Goal: Subscribe to service/newsletter

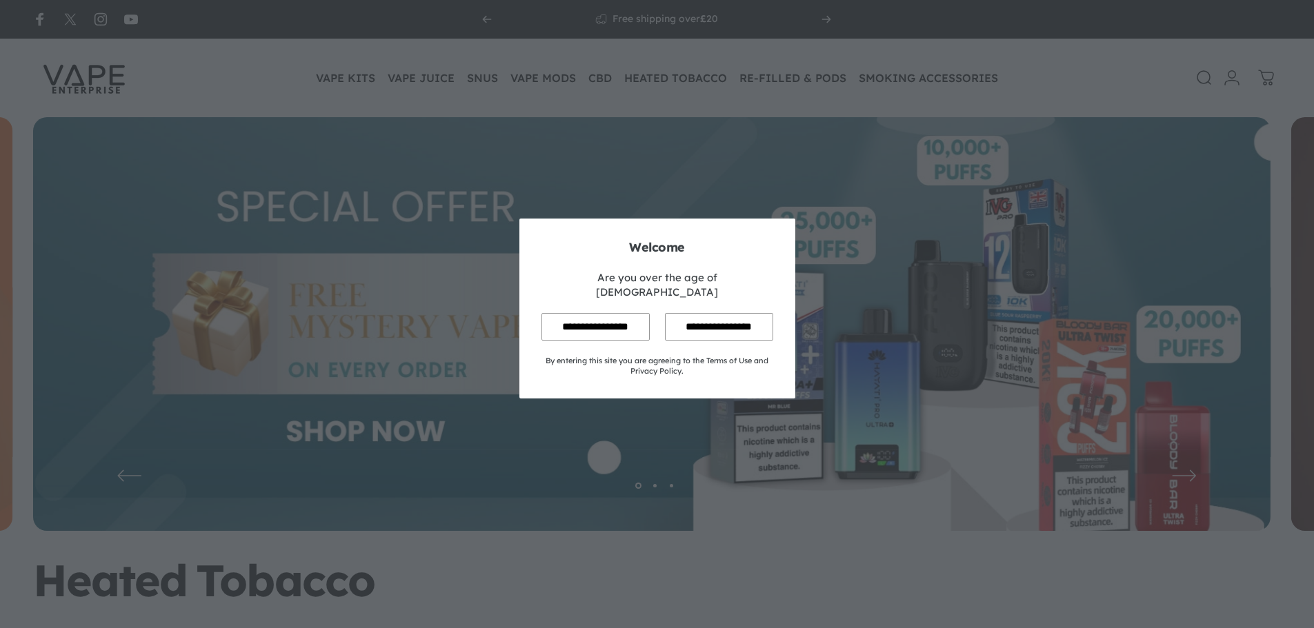
drag, startPoint x: 0, startPoint y: 0, endPoint x: 575, endPoint y: 310, distance: 652.8
click at [575, 313] on input "**********" at bounding box center [596, 326] width 108 height 27
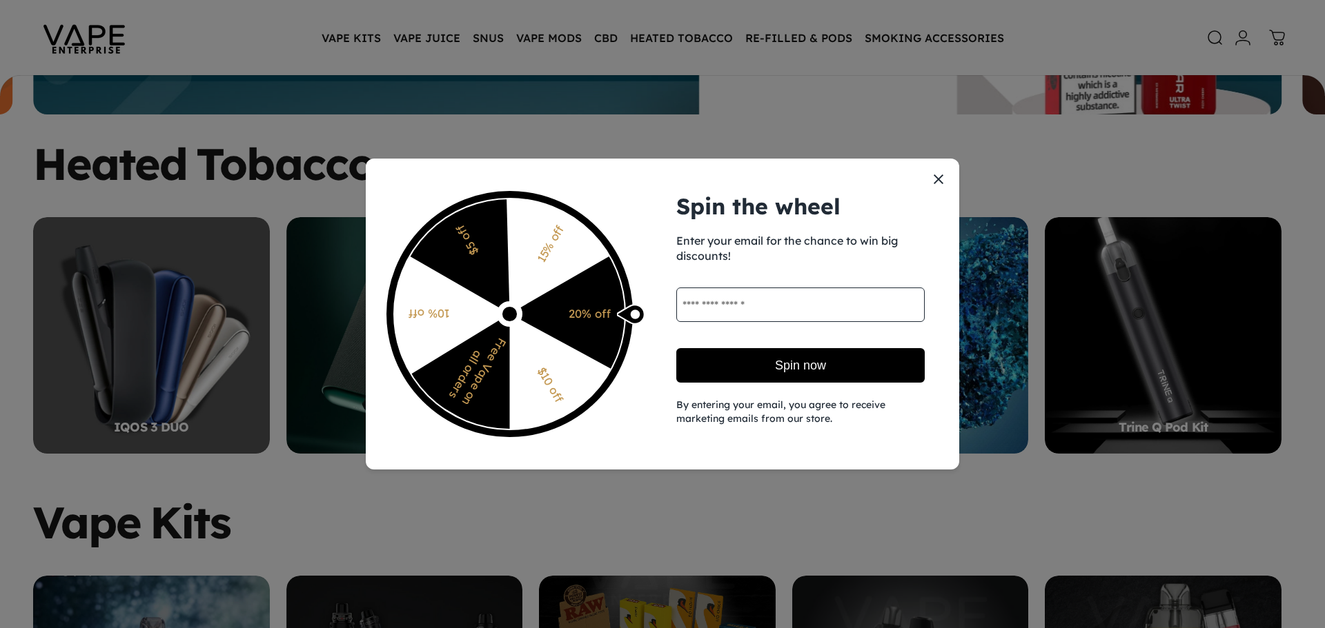
scroll to position [410, 0]
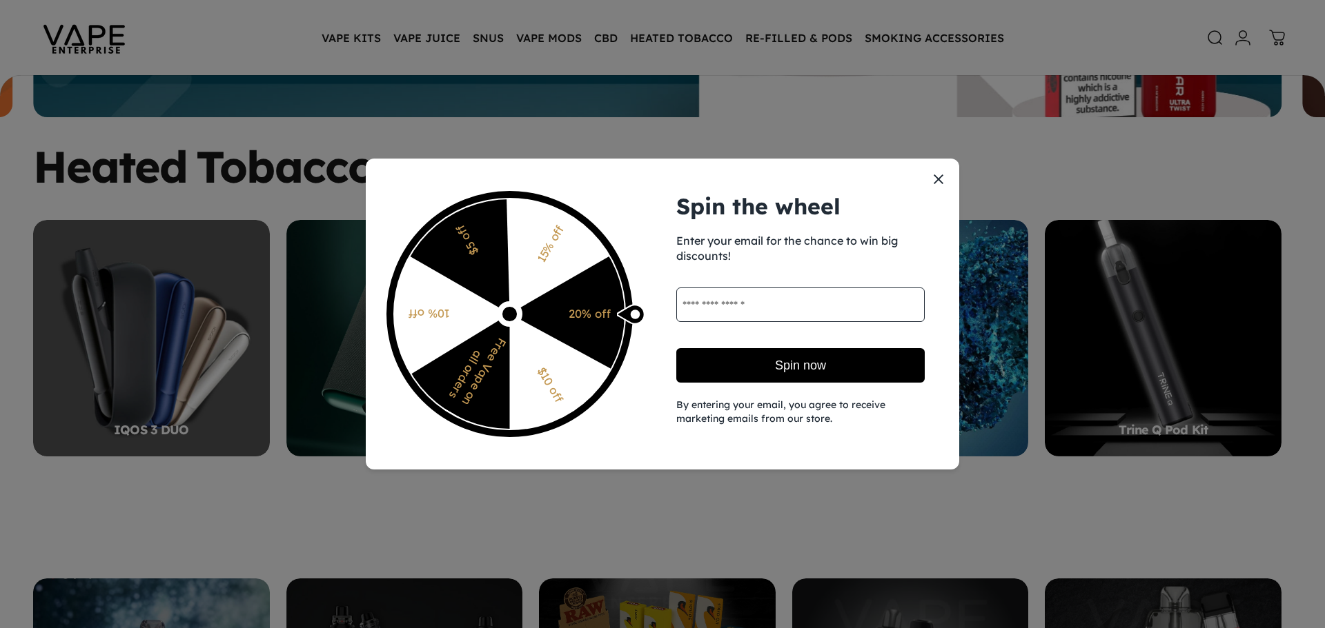
click at [788, 312] on input "email" at bounding box center [800, 305] width 248 height 34
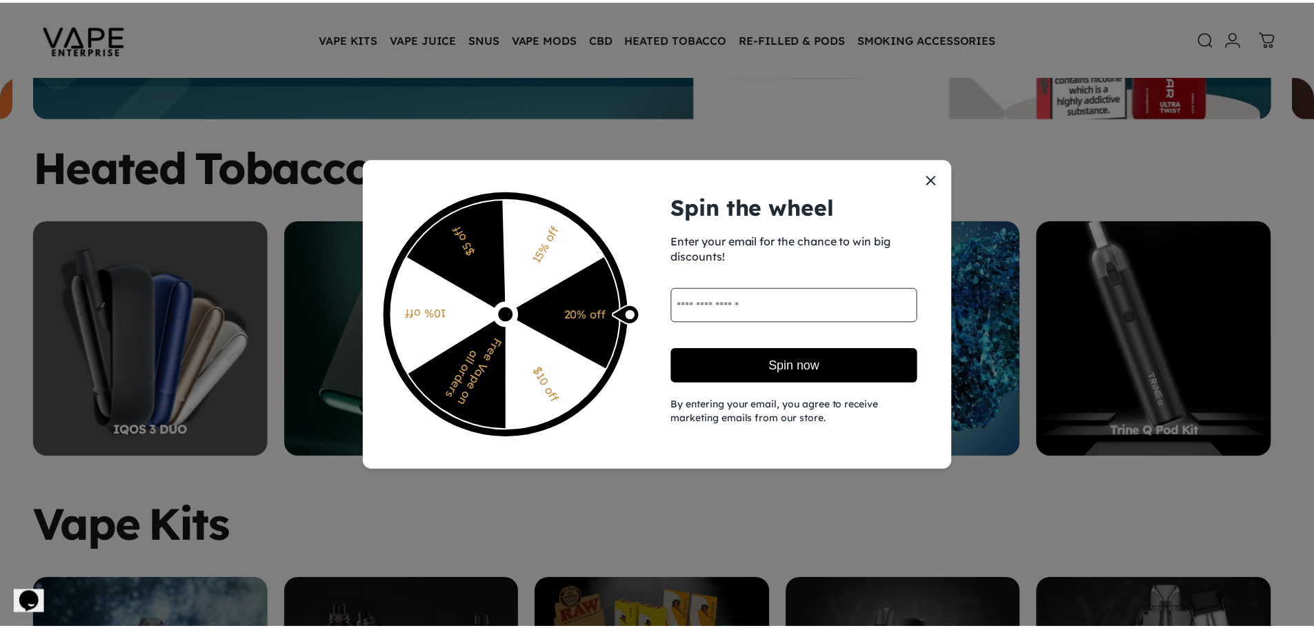
scroll to position [0, 0]
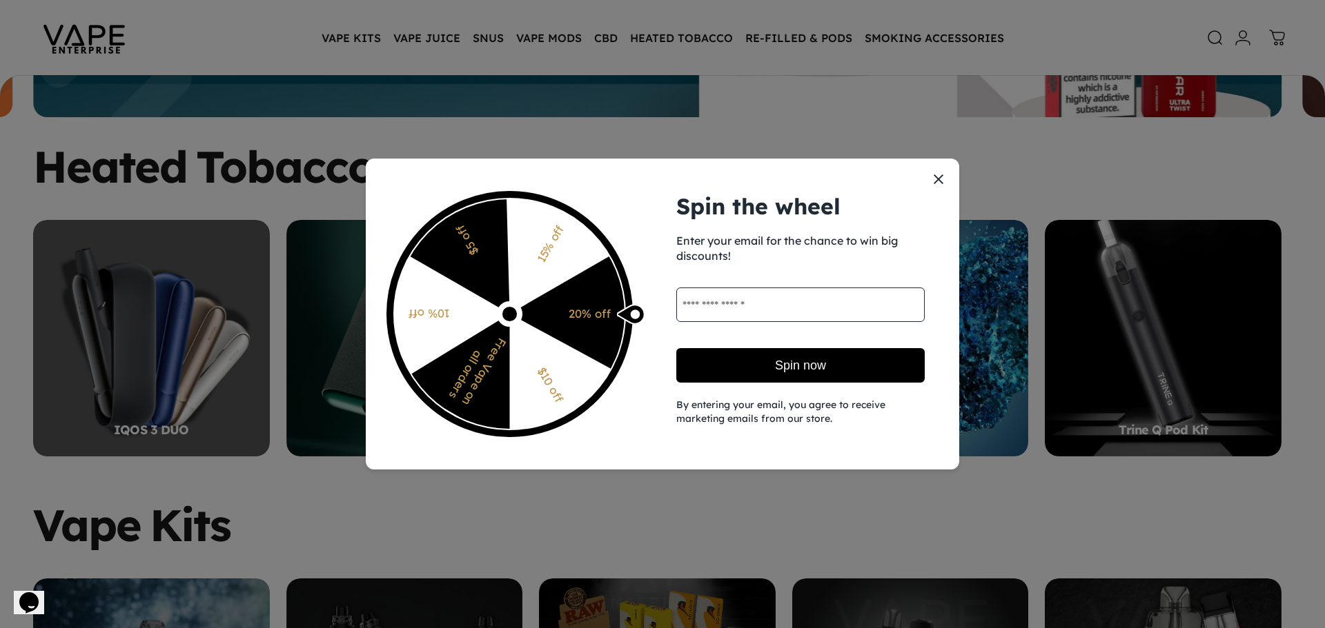
click at [748, 311] on input "email" at bounding box center [800, 305] width 248 height 34
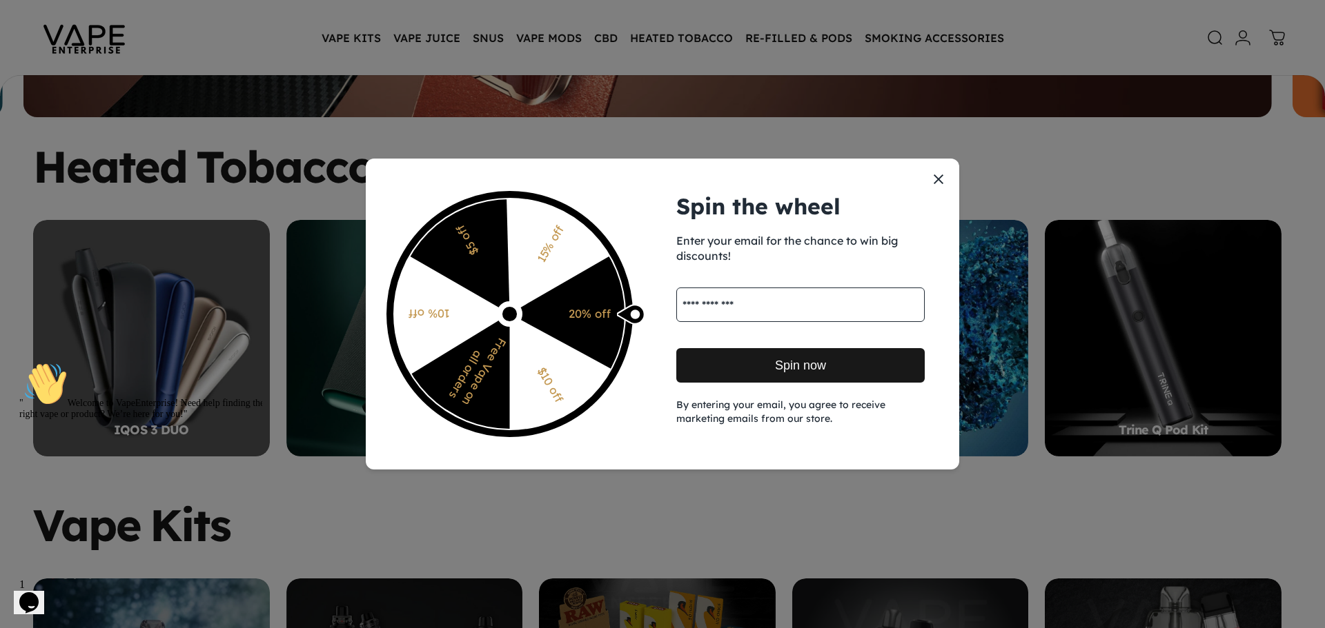
type input "**********"
click at [848, 370] on button "Spin now" at bounding box center [800, 365] width 248 height 34
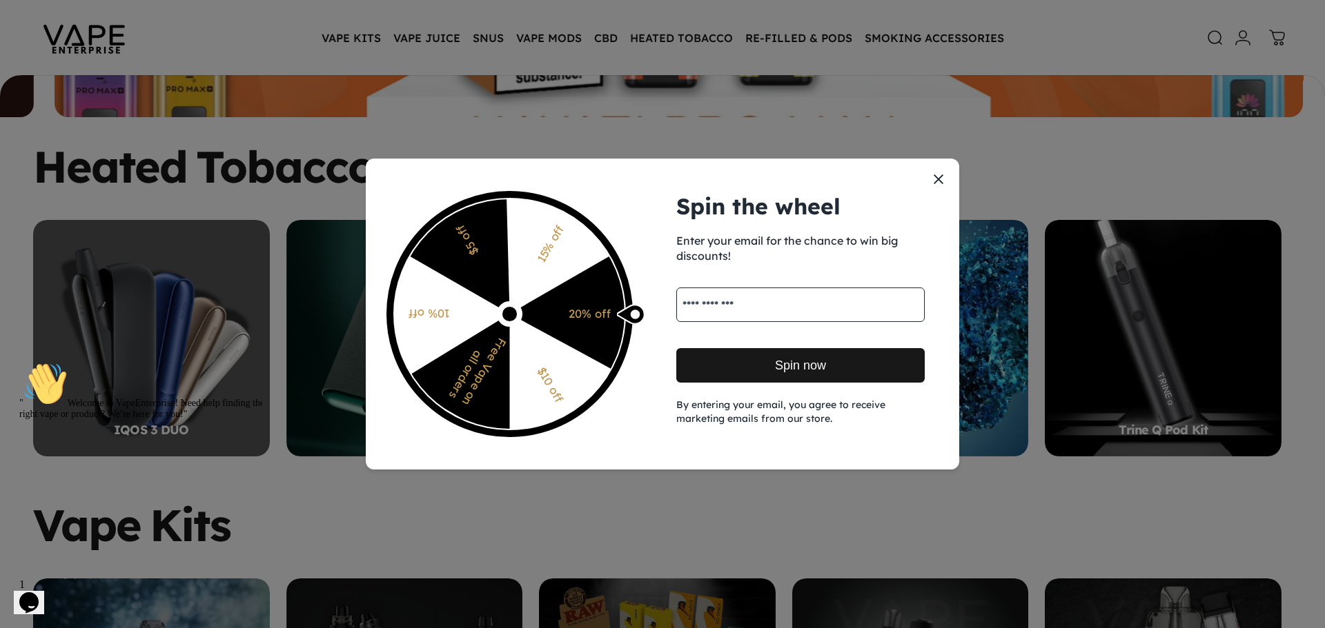
click at [847, 369] on button "Spin now" at bounding box center [800, 365] width 248 height 34
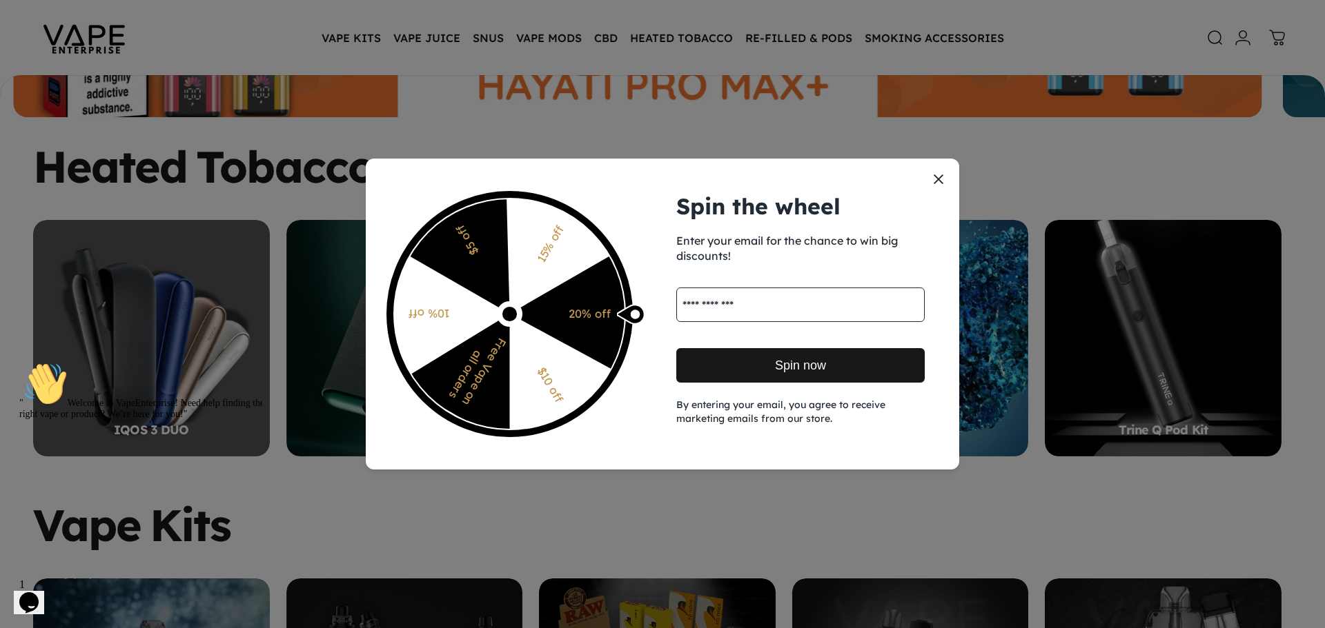
click at [847, 369] on button "Spin now" at bounding box center [800, 365] width 248 height 34
click at [847, 368] on button "Spin now" at bounding box center [800, 365] width 248 height 34
click at [848, 367] on button "Spin now" at bounding box center [800, 365] width 248 height 34
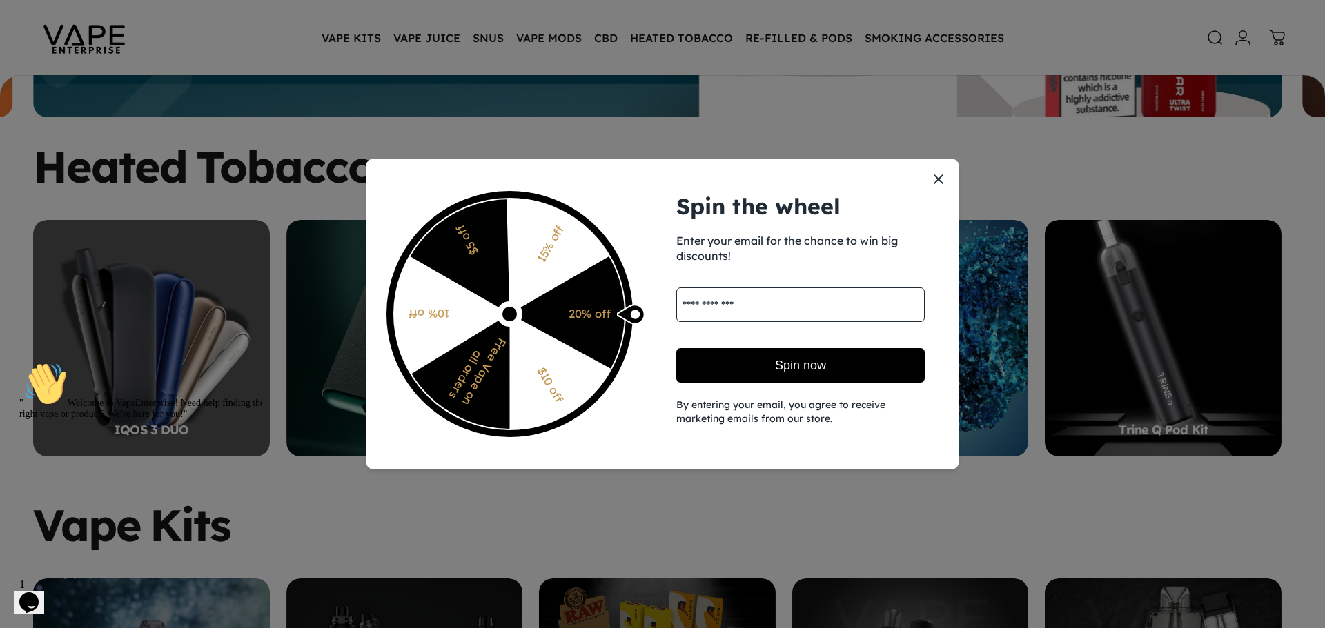
drag, startPoint x: 942, startPoint y: 180, endPoint x: 871, endPoint y: 179, distance: 71.7
click at [942, 179] on button "Close popup" at bounding box center [938, 179] width 21 height 21
